Goal: Find specific page/section: Find specific page/section

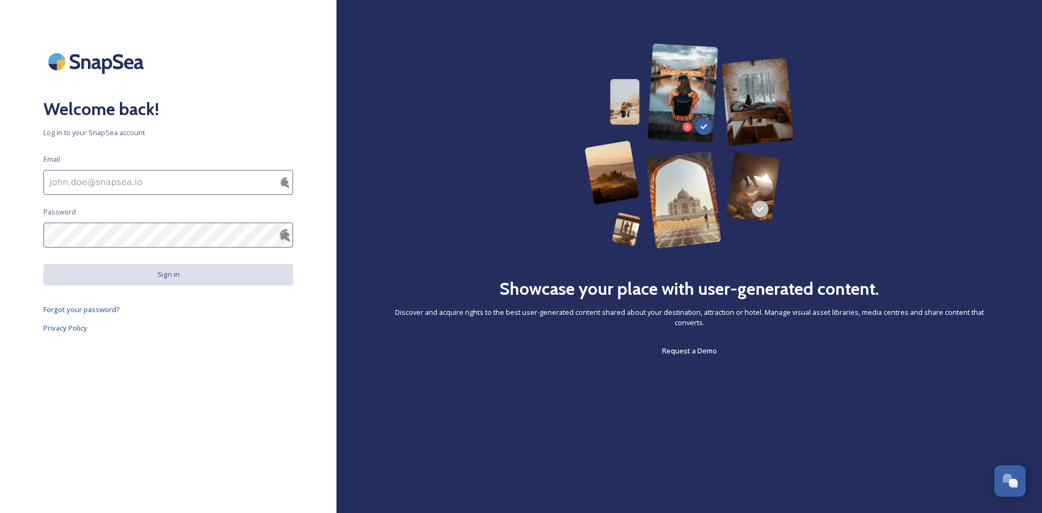
click at [286, 238] on img at bounding box center [284, 235] width 13 height 13
type input "[EMAIL_ADDRESS][DOMAIN_NAME]"
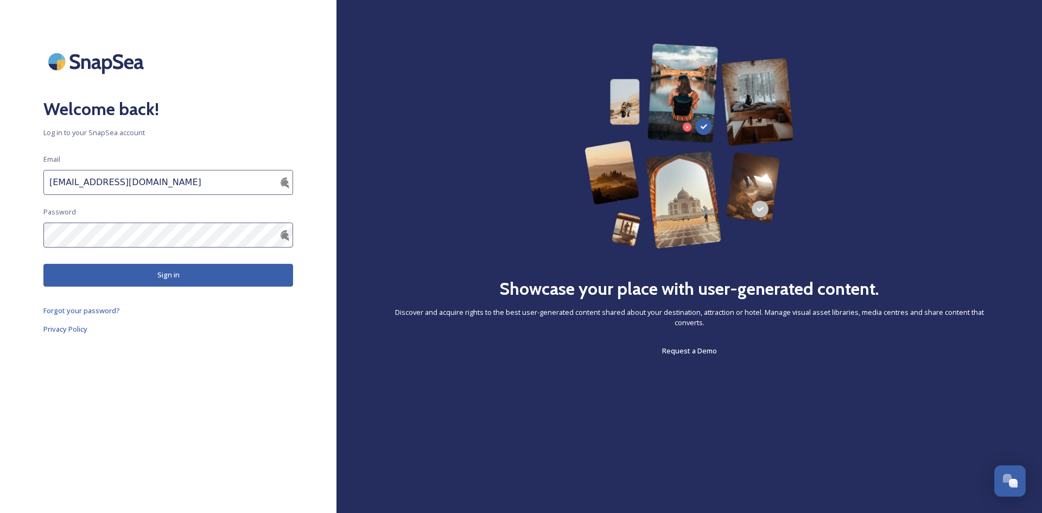
click at [158, 270] on button "Sign in" at bounding box center [168, 275] width 250 height 22
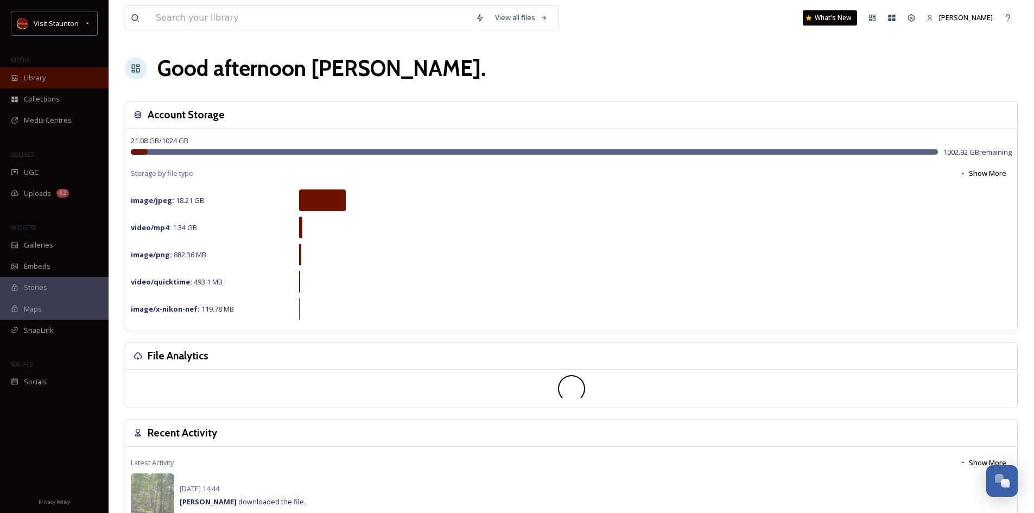
click at [43, 80] on span "Library" at bounding box center [35, 78] width 22 height 10
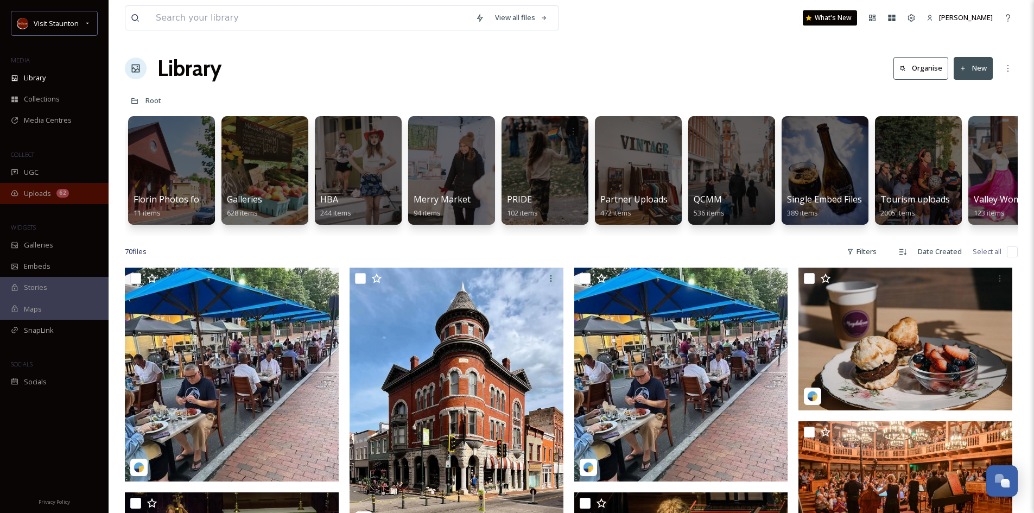
click at [53, 196] on div "Uploads 62" at bounding box center [54, 193] width 109 height 21
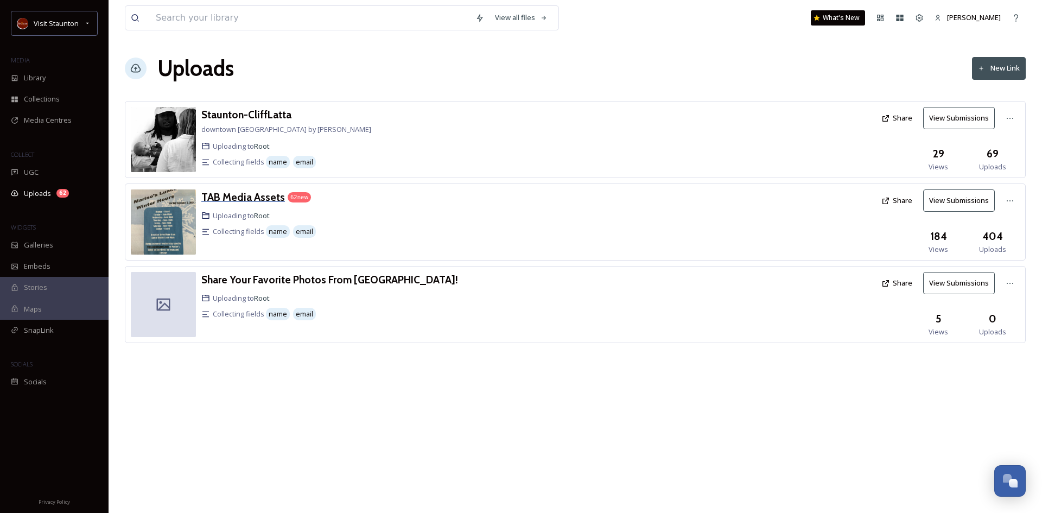
click at [253, 197] on h3 "TAB Media Assets" at bounding box center [243, 197] width 84 height 13
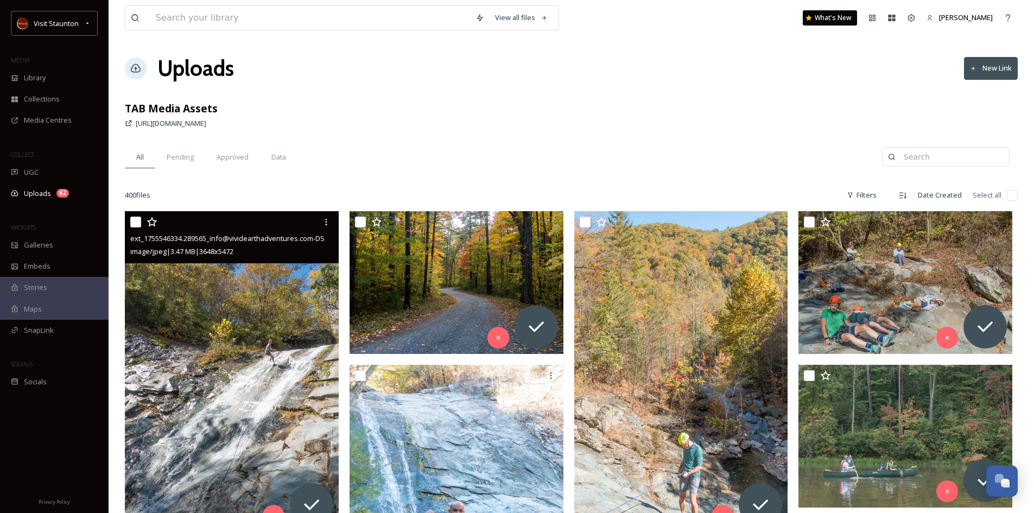
click at [259, 330] on img at bounding box center [232, 371] width 214 height 321
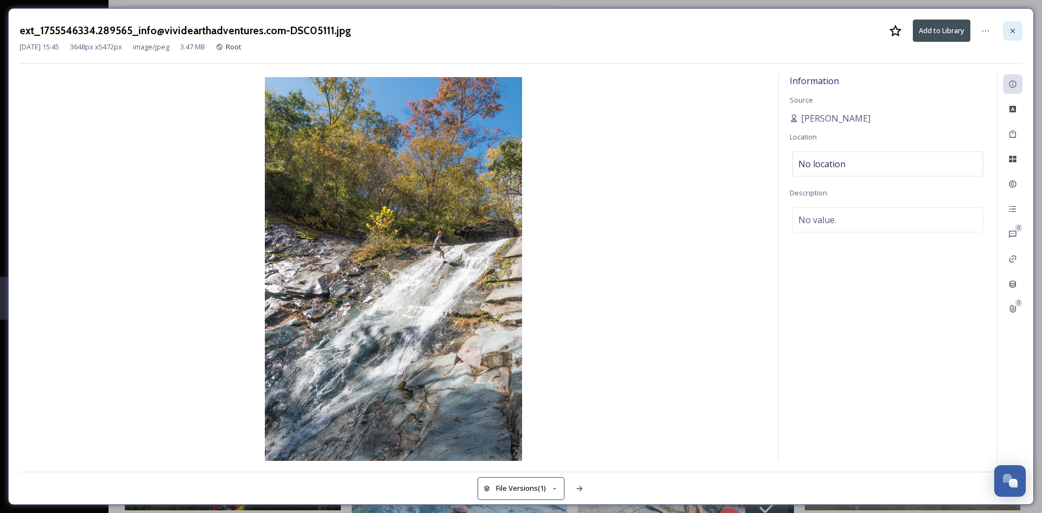
click at [1015, 28] on icon at bounding box center [1013, 31] width 9 height 9
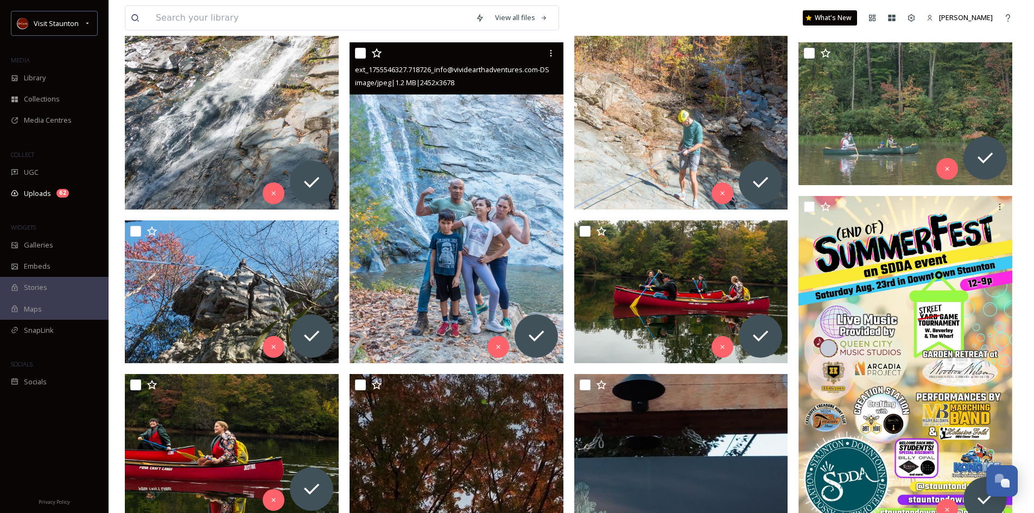
scroll to position [326, 0]
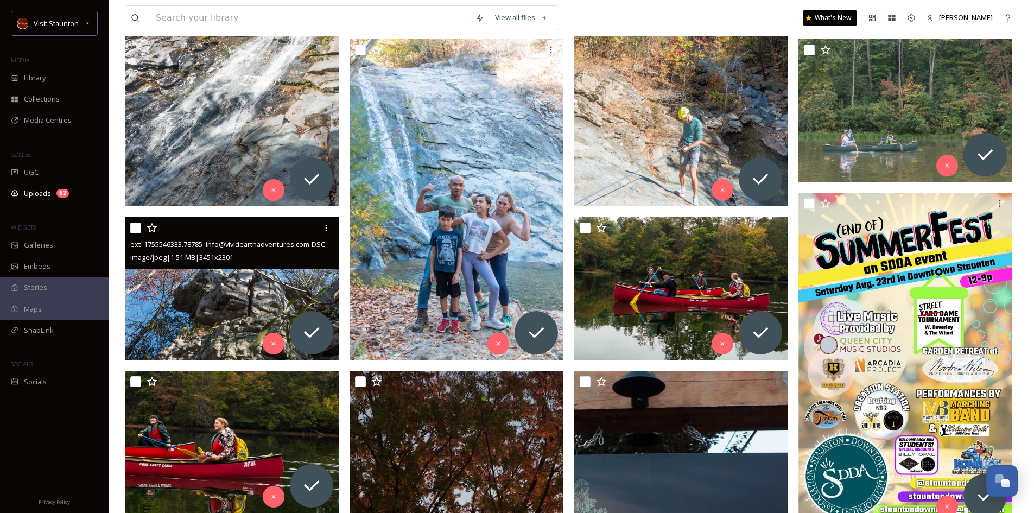
click at [186, 294] on img at bounding box center [232, 288] width 214 height 143
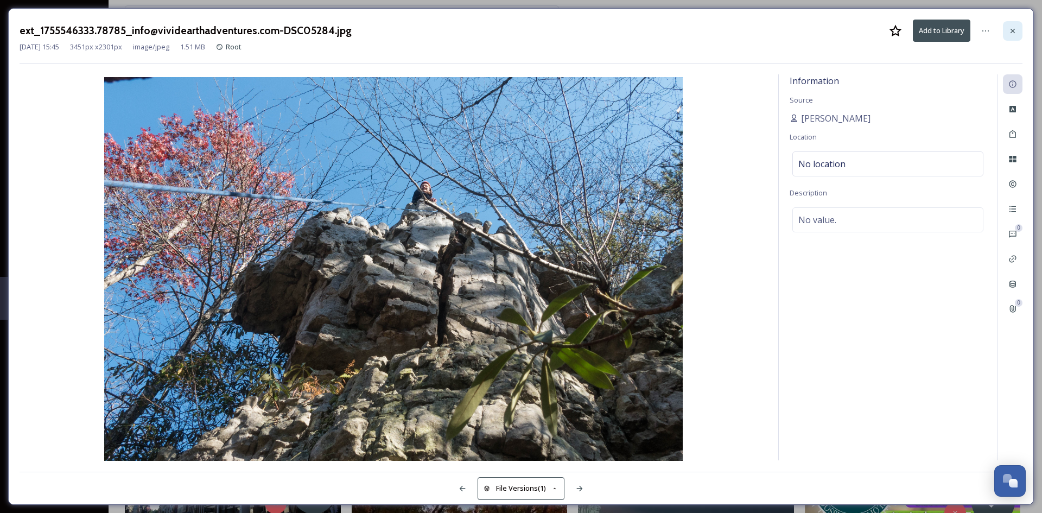
click at [1013, 28] on icon at bounding box center [1013, 31] width 9 height 9
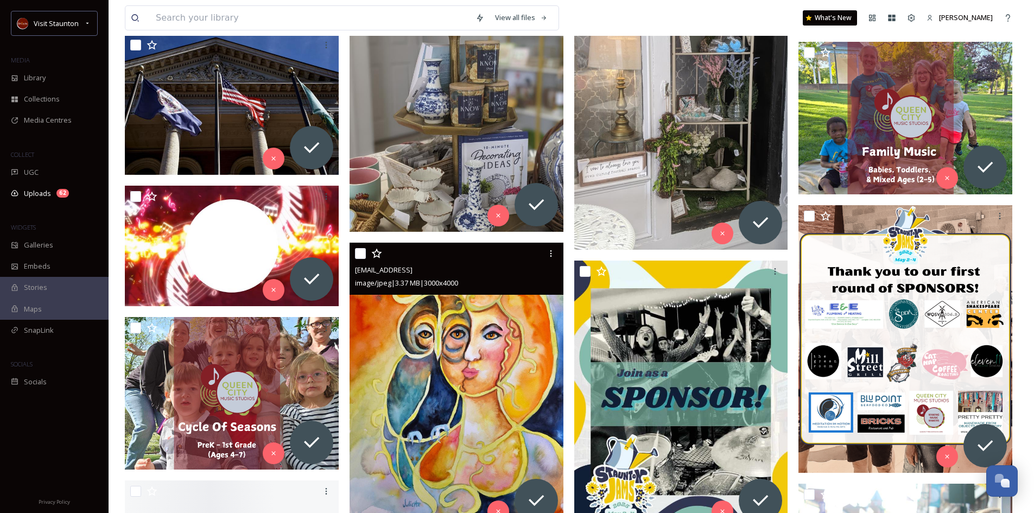
scroll to position [3203, 0]
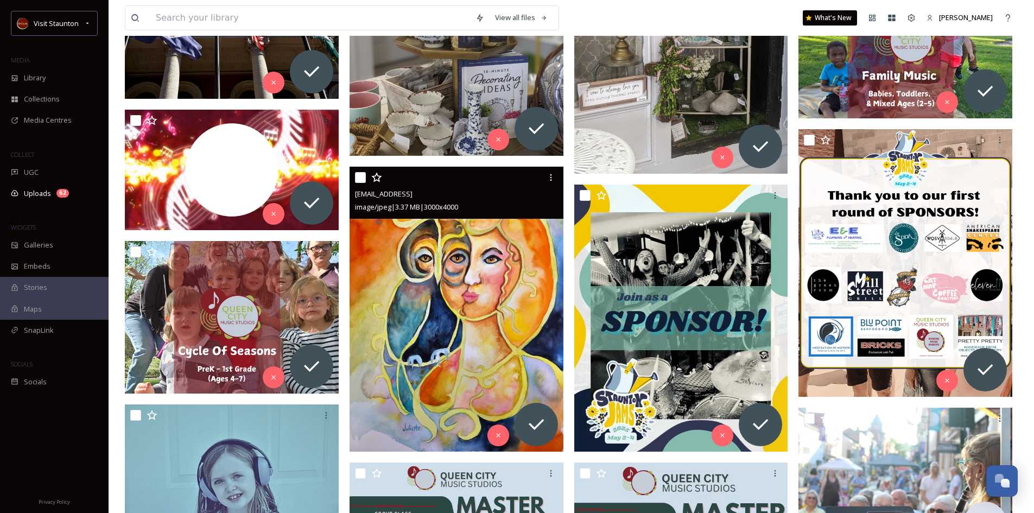
click at [412, 277] on img at bounding box center [457, 309] width 214 height 285
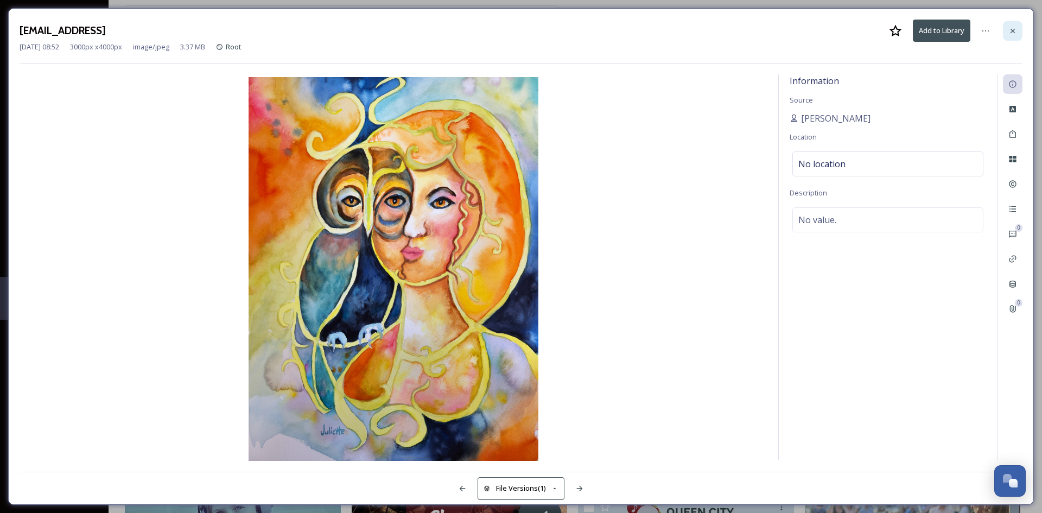
click at [1009, 29] on icon at bounding box center [1013, 31] width 9 height 9
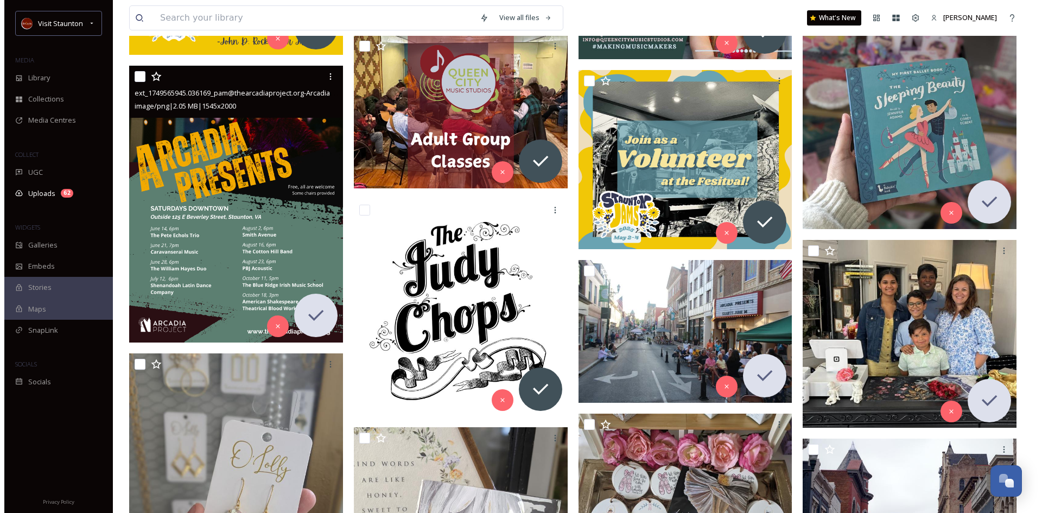
scroll to position [3823, 0]
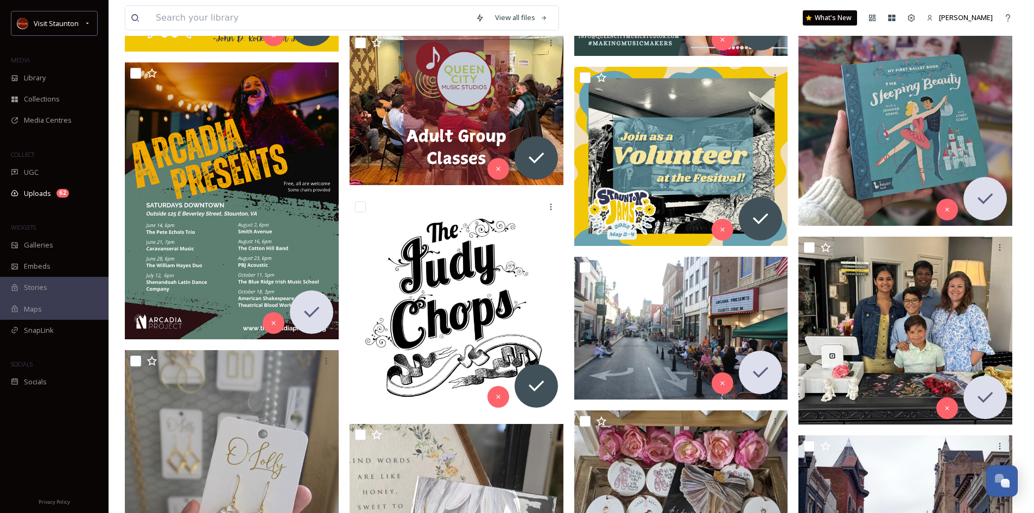
click at [869, 117] on img at bounding box center [906, 83] width 214 height 285
